Goal: Information Seeking & Learning: Learn about a topic

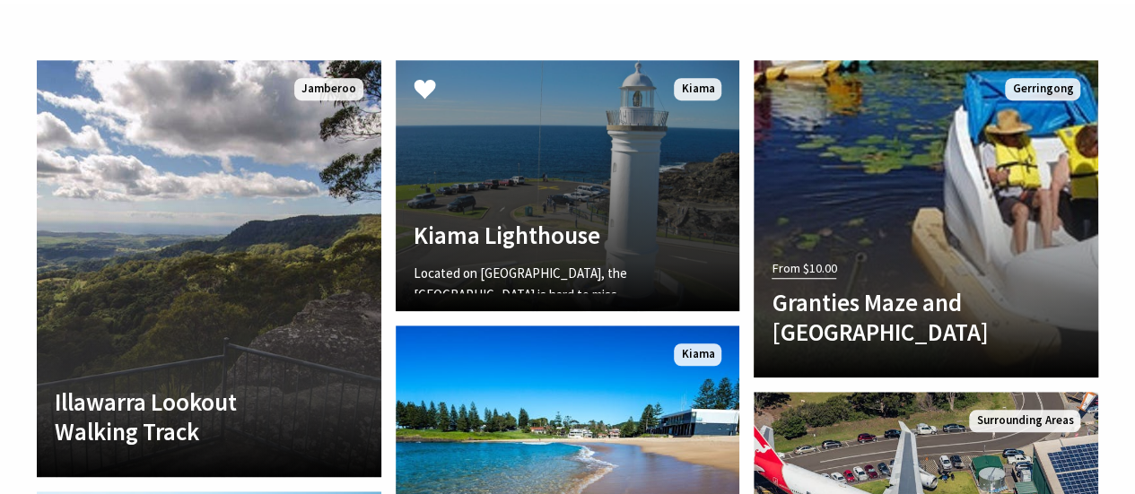
scroll to position [3948, 0]
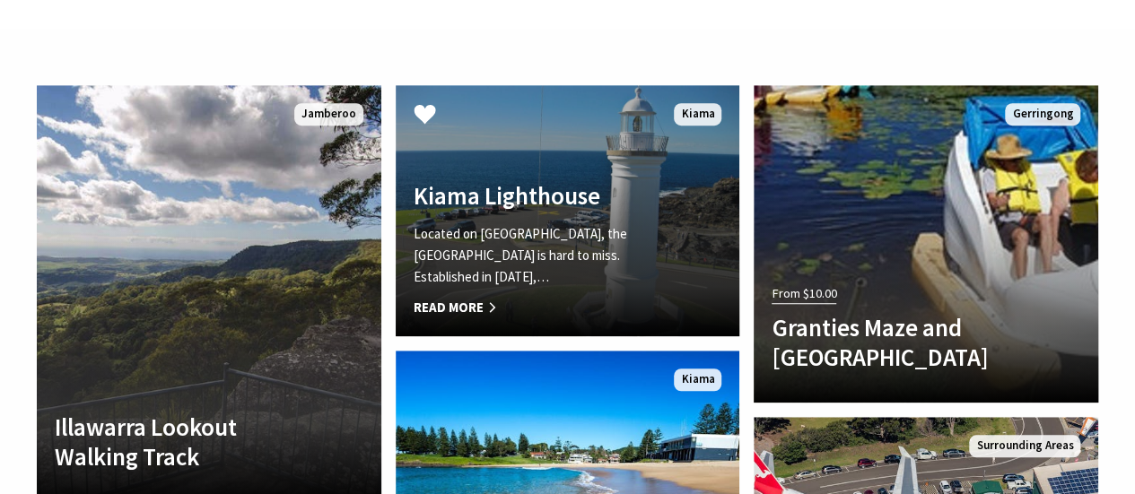
click at [646, 223] on p "Located on [GEOGRAPHIC_DATA], the [GEOGRAPHIC_DATA] is hard to miss. Establishe…" at bounding box center [542, 255] width 257 height 65
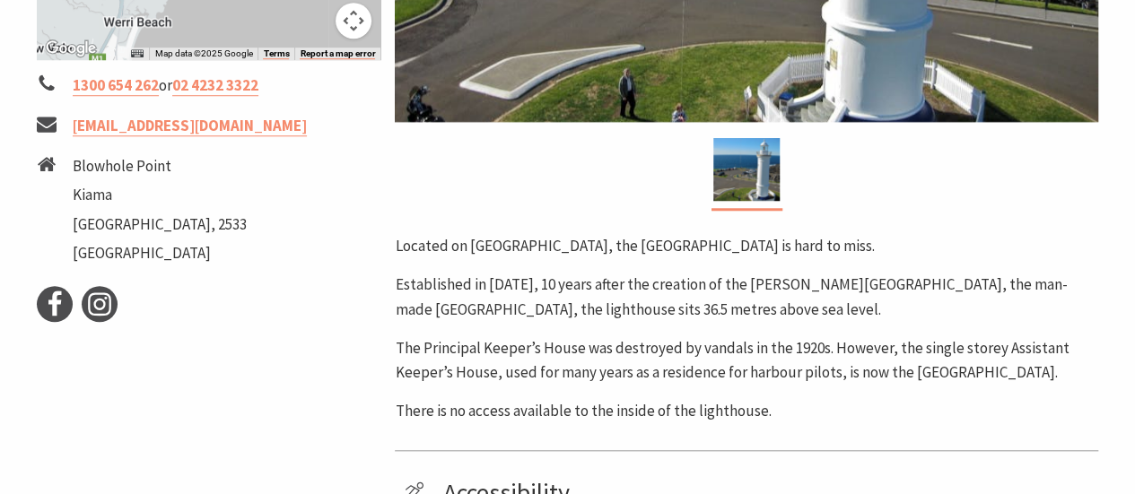
scroll to position [718, 0]
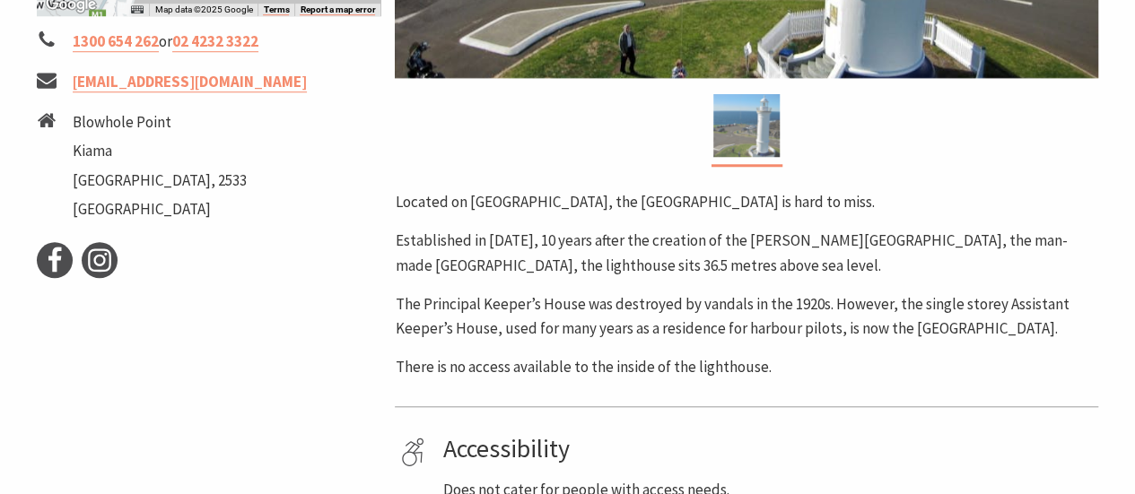
click at [757, 130] on img at bounding box center [746, 125] width 66 height 63
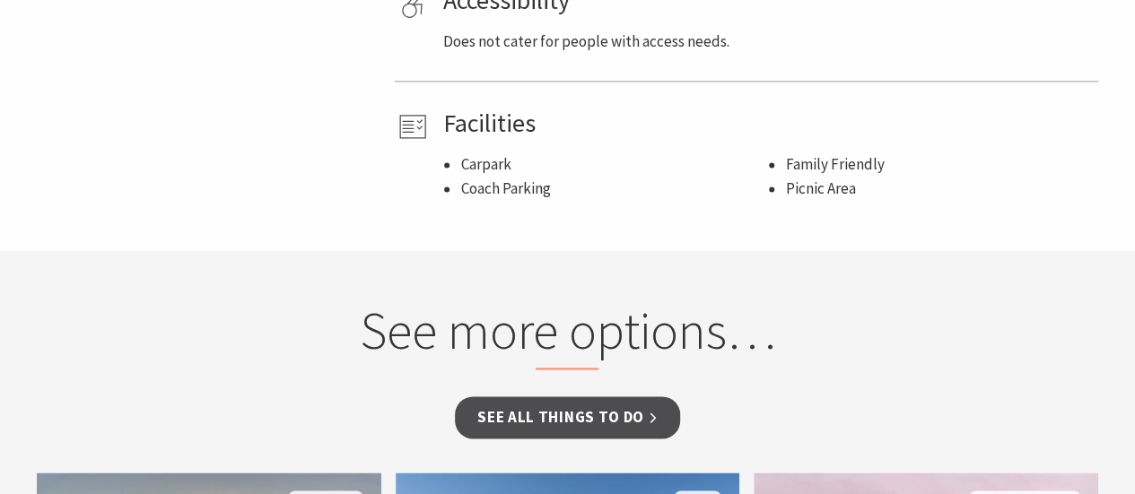
scroll to position [1256, 0]
